Goal: Task Accomplishment & Management: Use online tool/utility

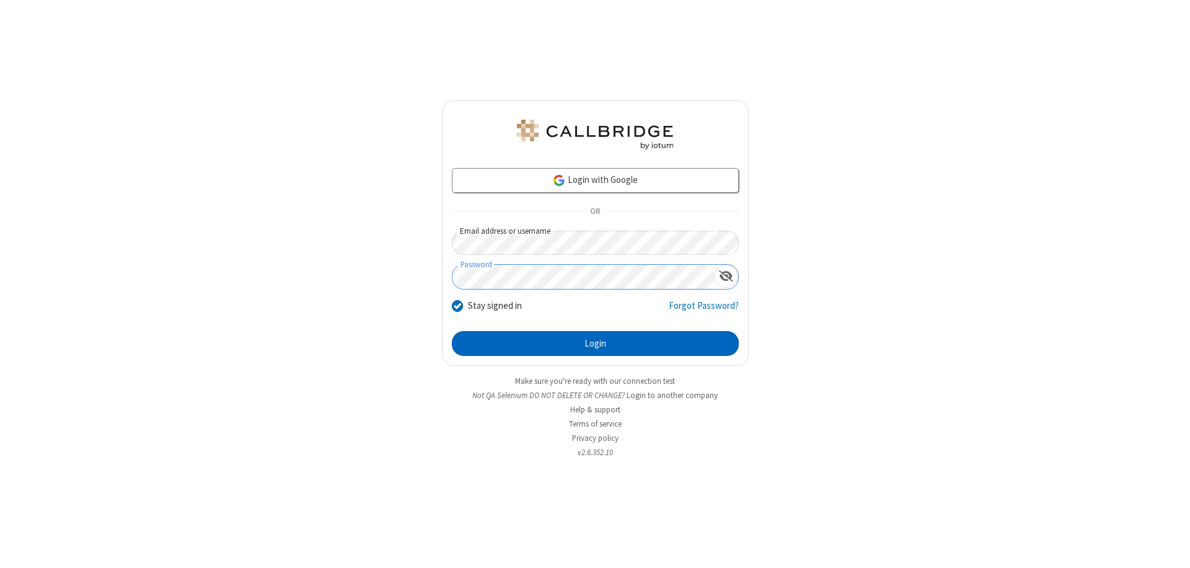
click at [595, 343] on button "Login" at bounding box center [595, 343] width 287 height 25
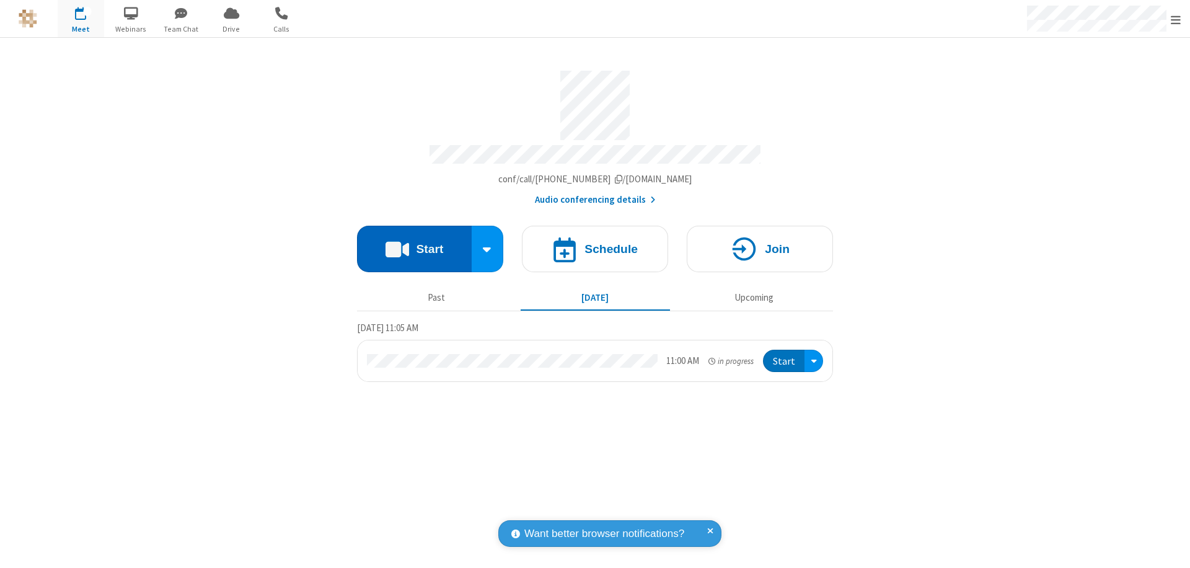
click at [414, 243] on button "Start" at bounding box center [414, 249] width 115 height 46
